Goal: Check status: Check status

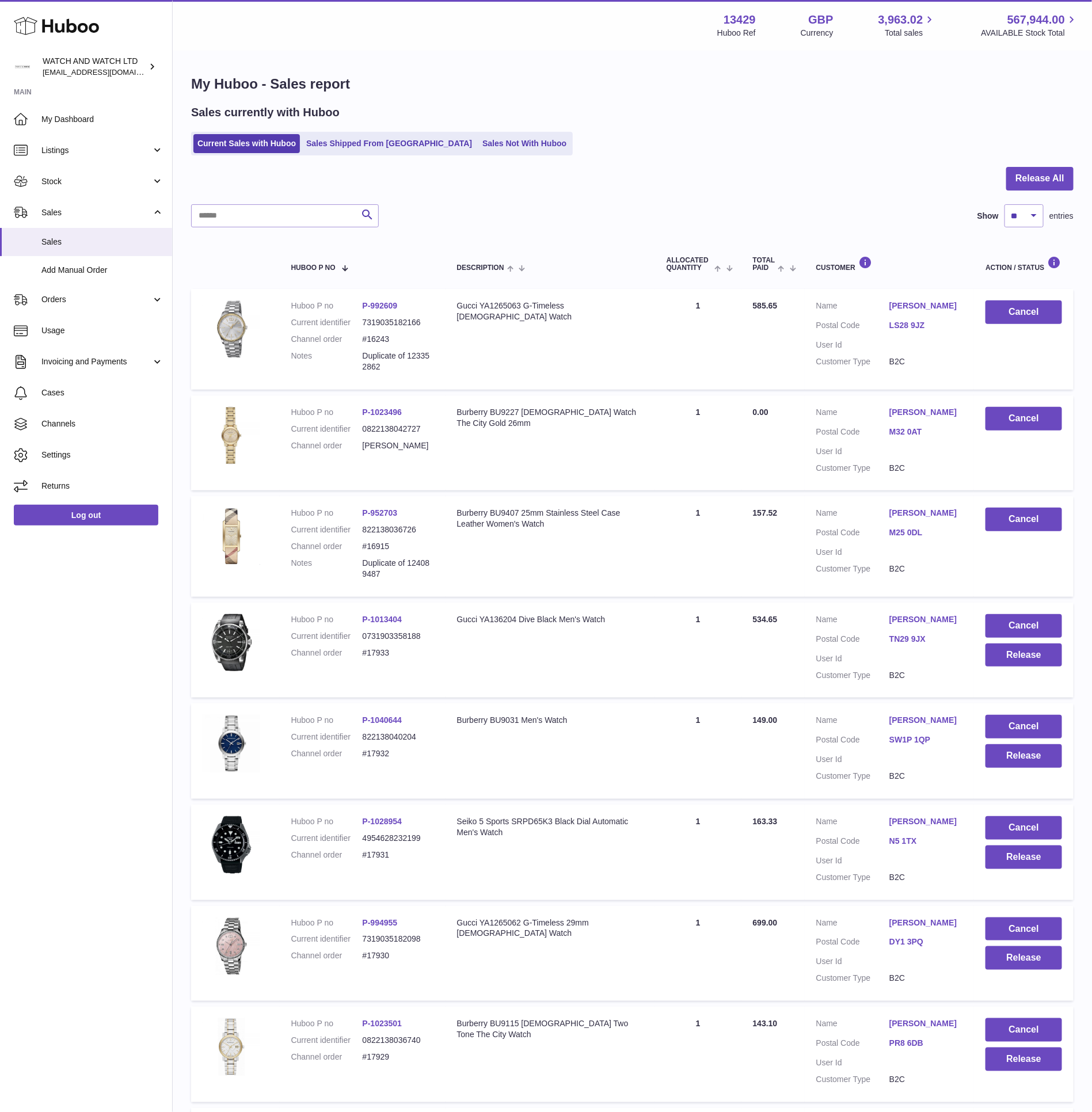
click at [100, 111] on link "My Dashboard" at bounding box center [86, 119] width 172 height 31
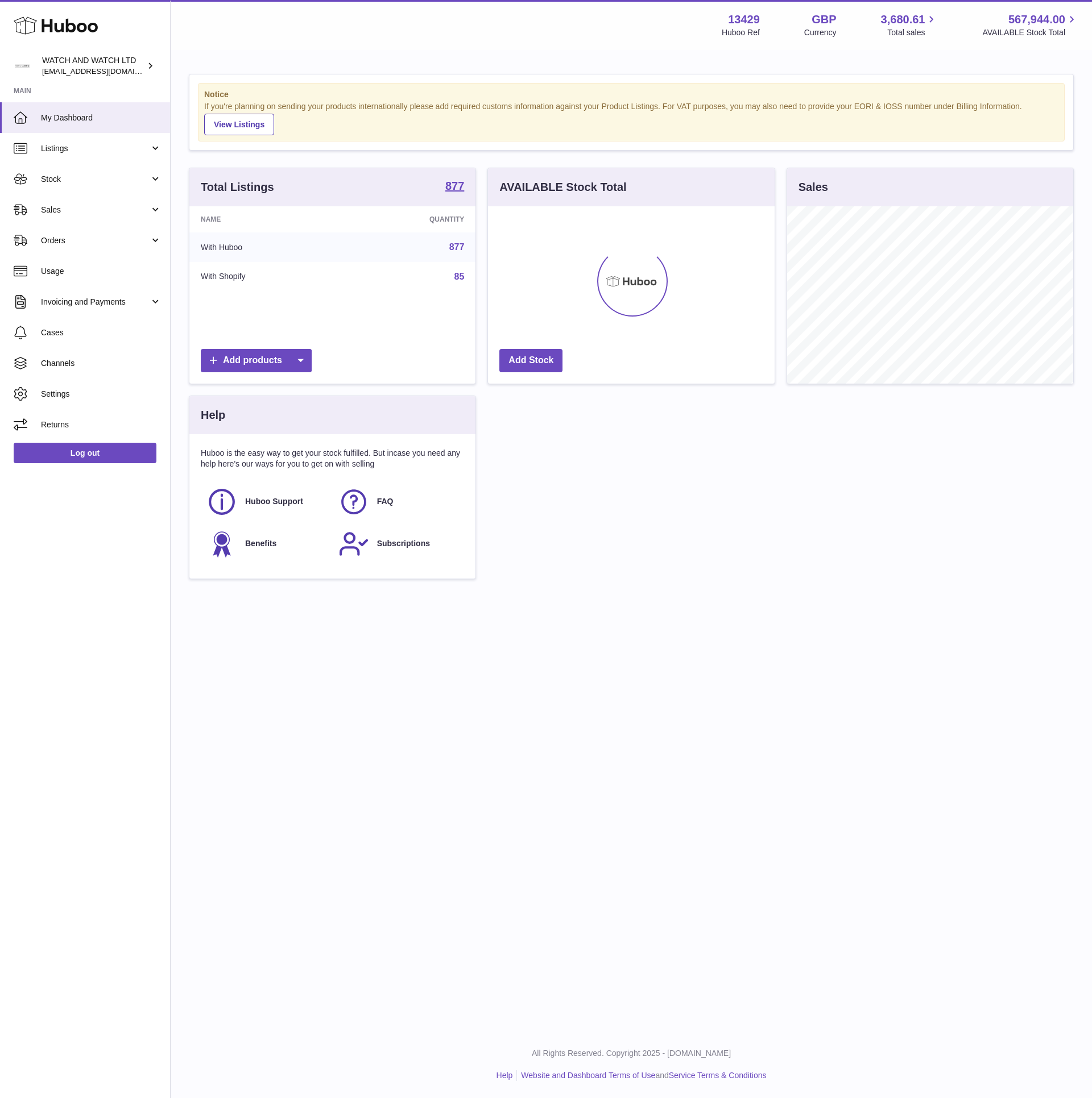
scroll to position [177, 286]
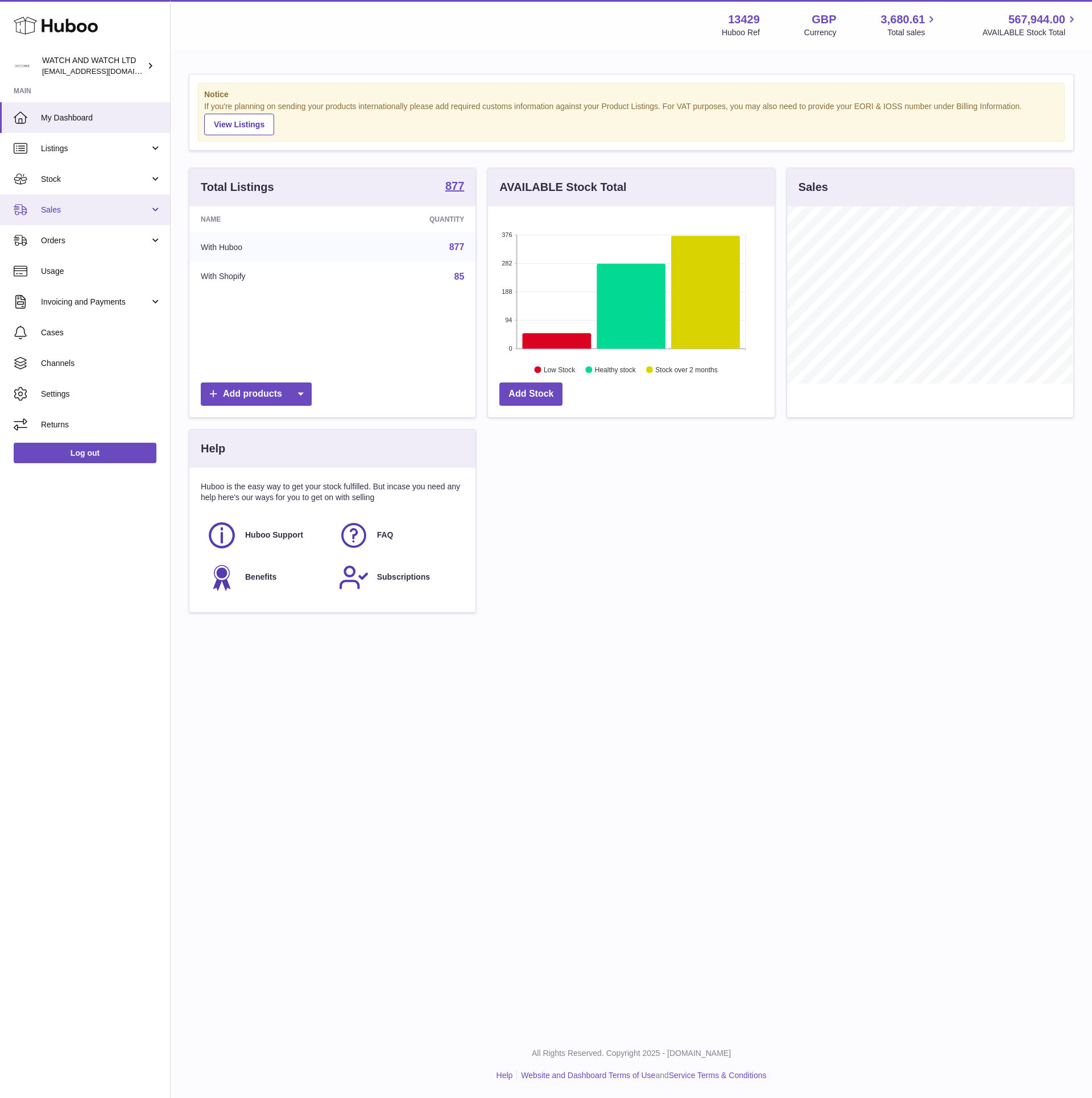
click at [102, 205] on span "Sales" at bounding box center [95, 209] width 109 height 11
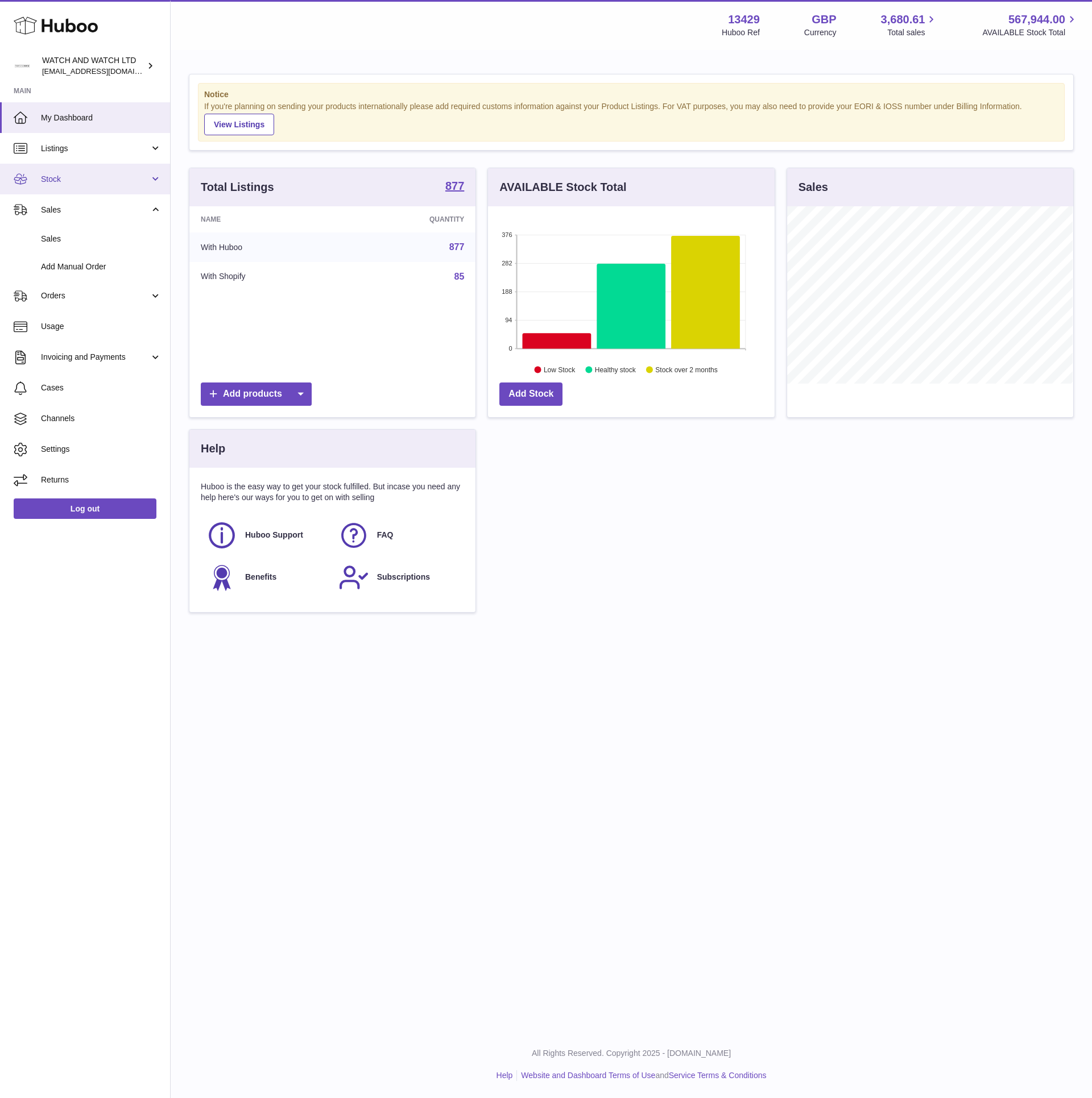
click at [116, 182] on span "Stock" at bounding box center [95, 179] width 109 height 11
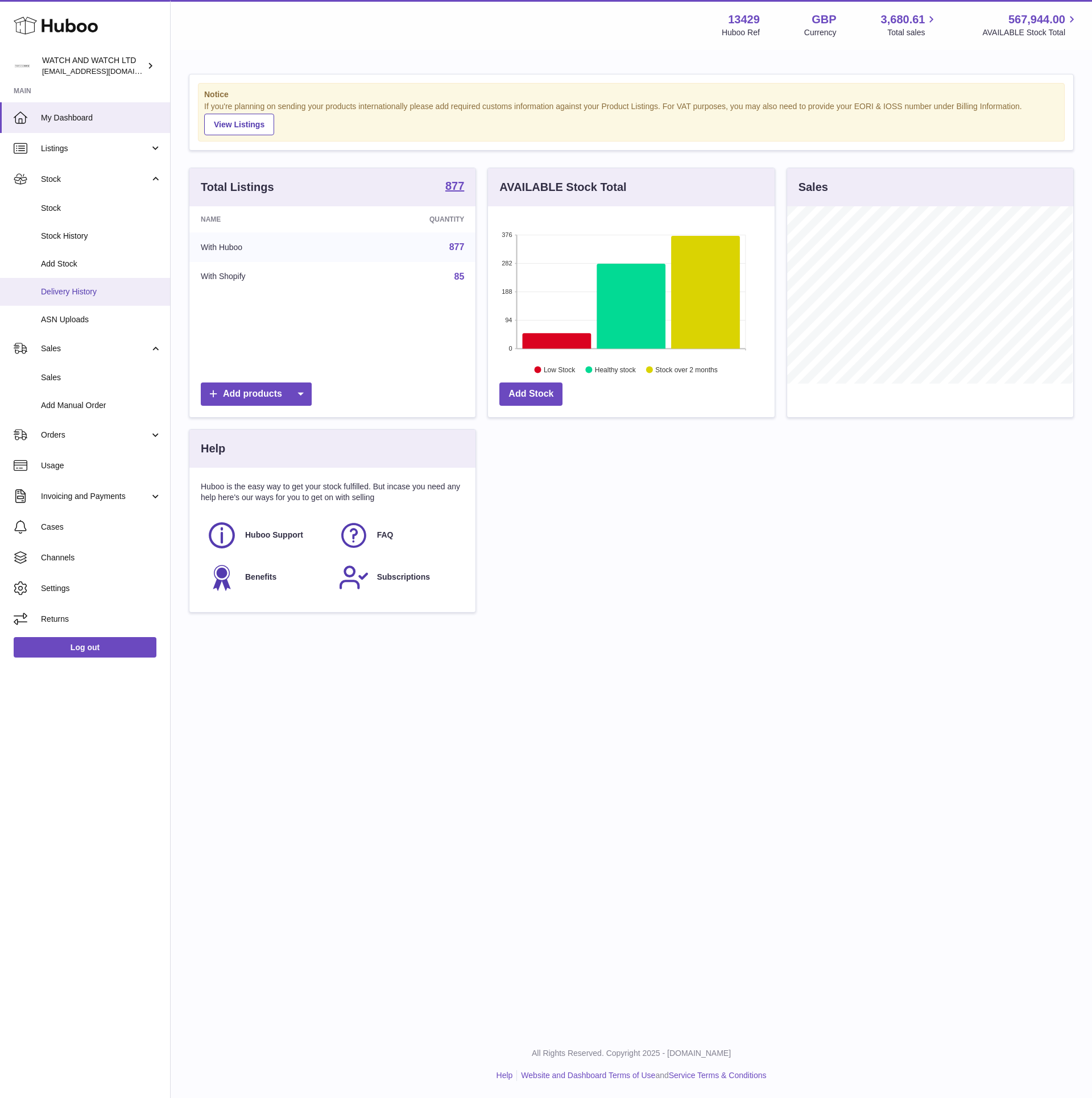
click at [95, 287] on span "Delivery History" at bounding box center [101, 291] width 121 height 11
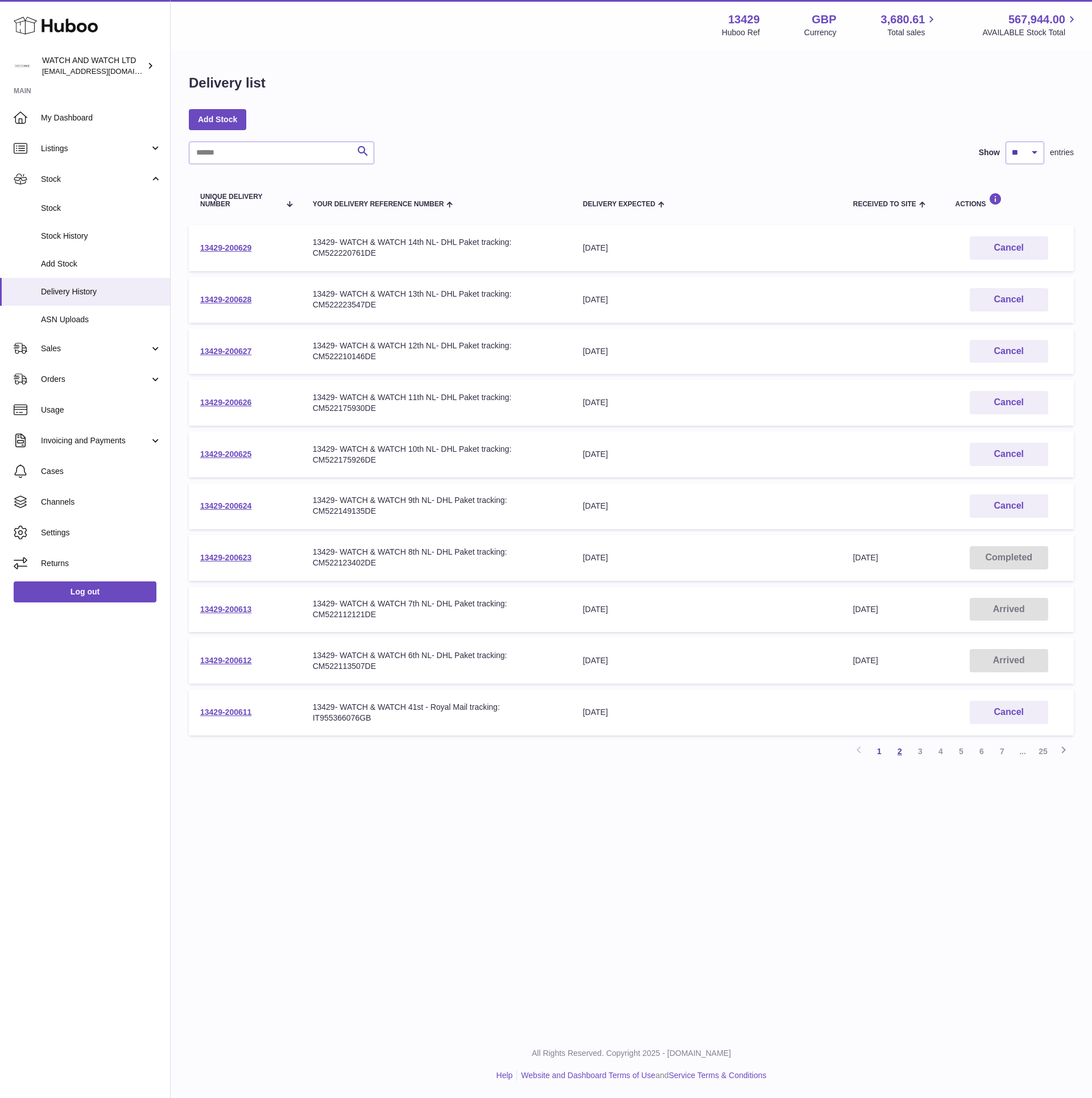
click at [902, 748] on link "2" at bounding box center [899, 751] width 20 height 20
click at [887, 744] on link "1" at bounding box center [879, 751] width 20 height 20
